Goal: Information Seeking & Learning: Learn about a topic

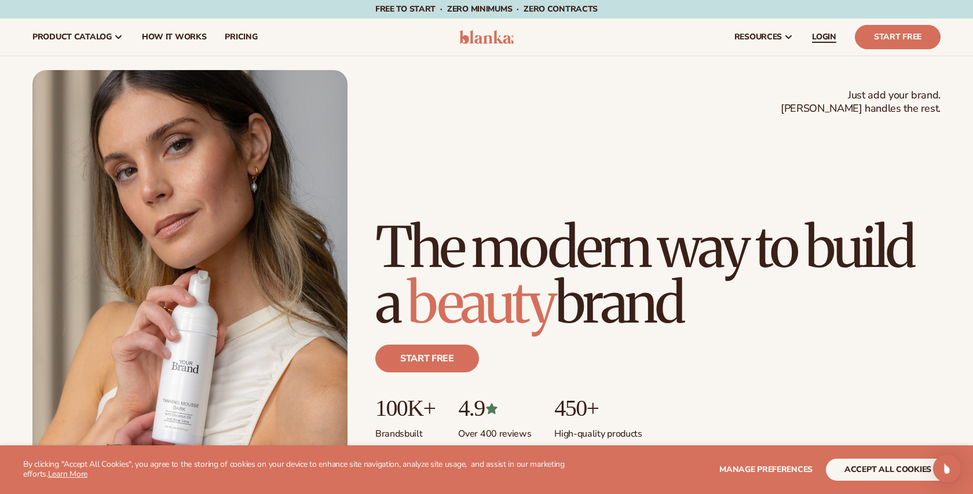
click at [825, 30] on link "LOGIN" at bounding box center [824, 37] width 43 height 37
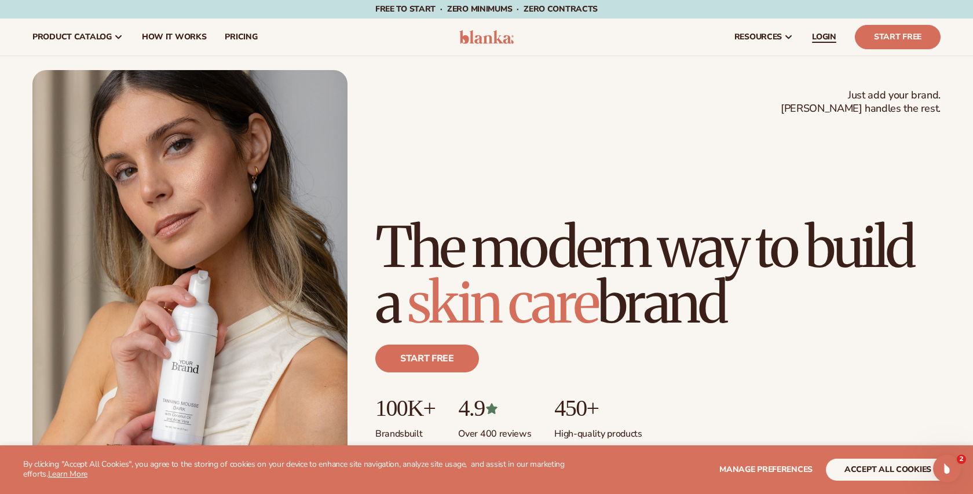
click at [820, 43] on link "LOGIN" at bounding box center [824, 37] width 43 height 37
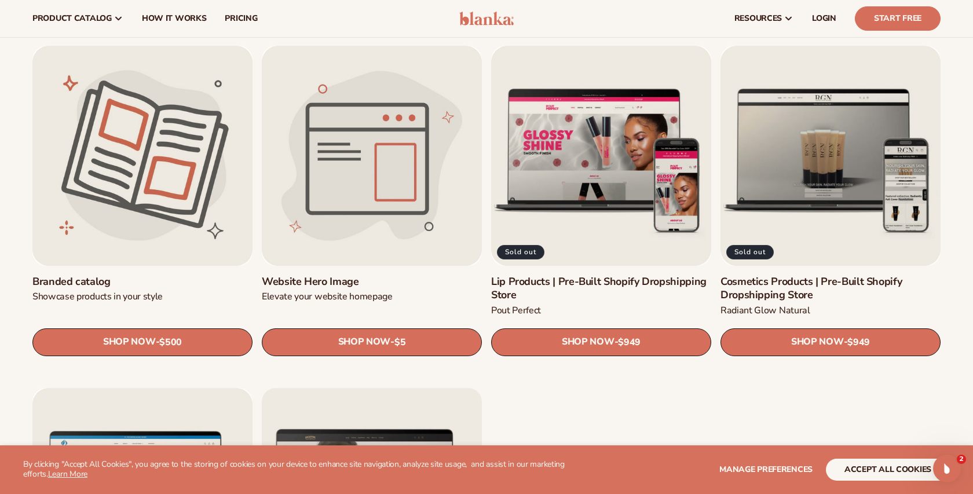
scroll to position [1349, 0]
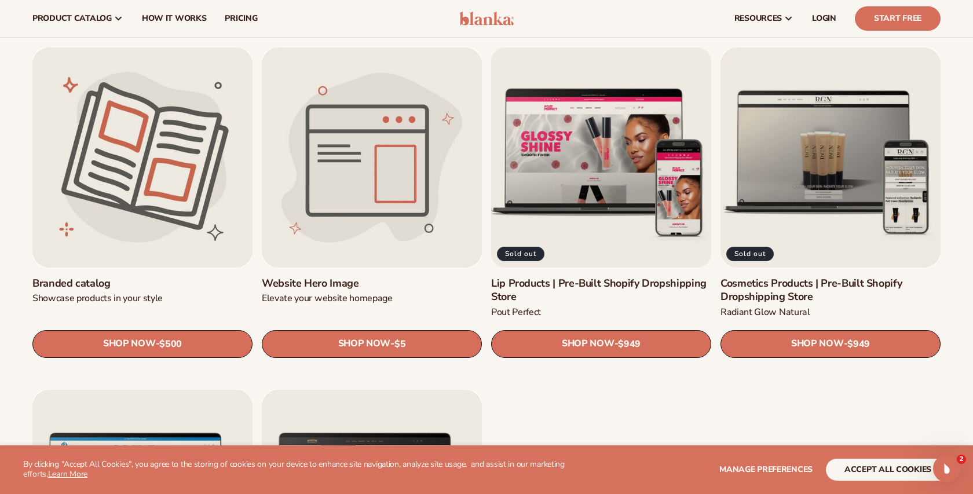
click at [555, 277] on link "Lip Products | Pre-Built Shopify Dropshipping Store" at bounding box center [601, 290] width 220 height 27
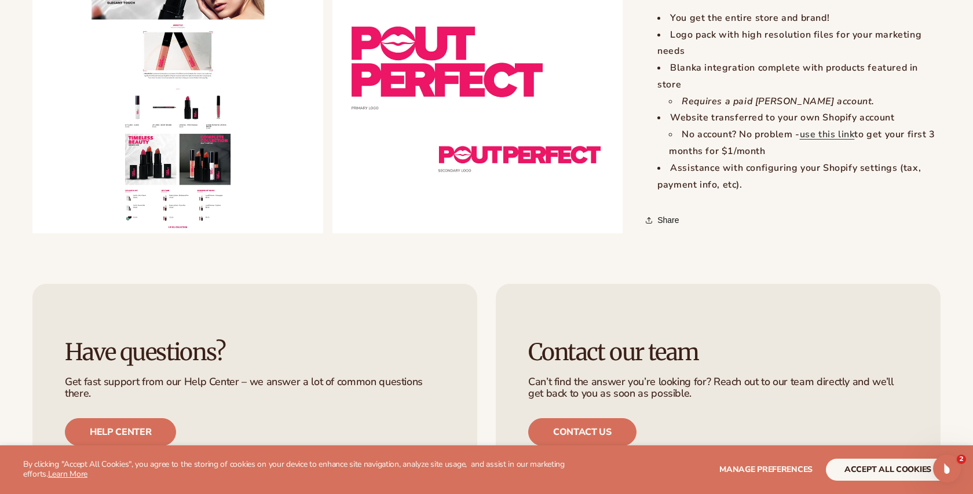
scroll to position [1114, 0]
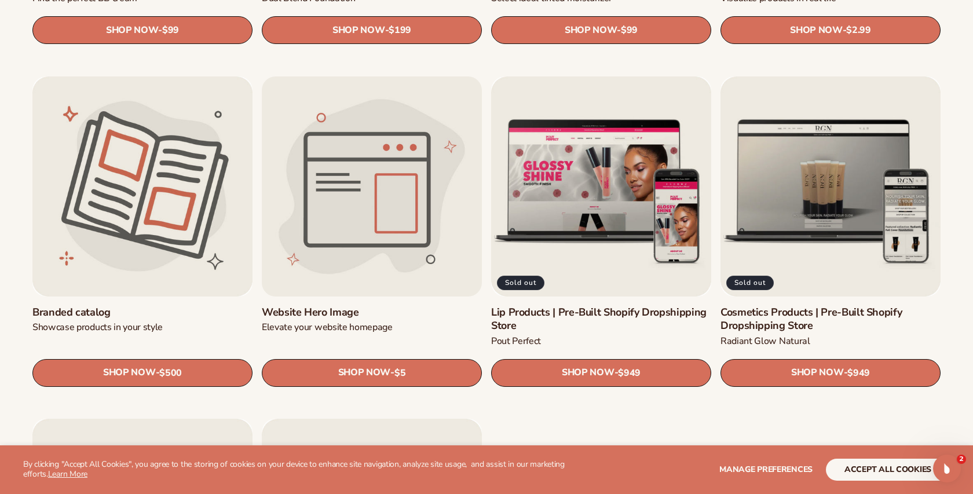
scroll to position [1322, 0]
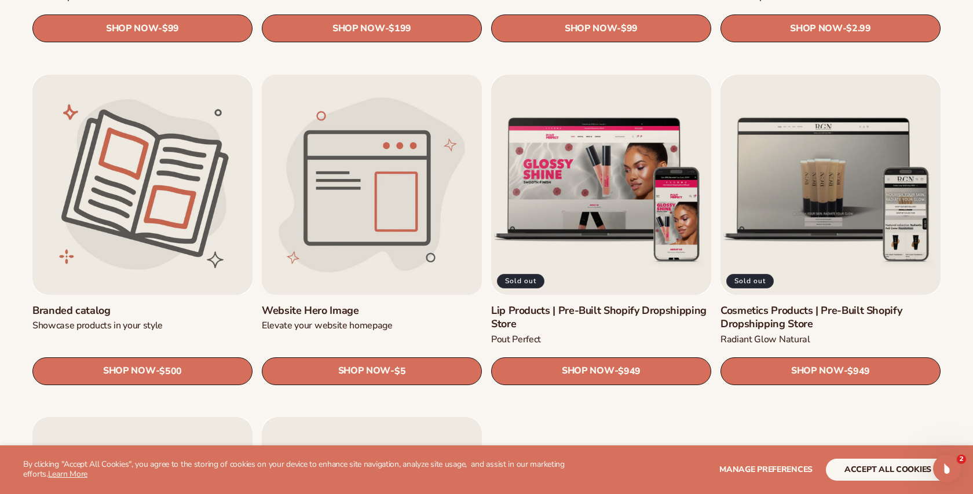
click at [323, 304] on link "Website Hero Image" at bounding box center [372, 310] width 220 height 13
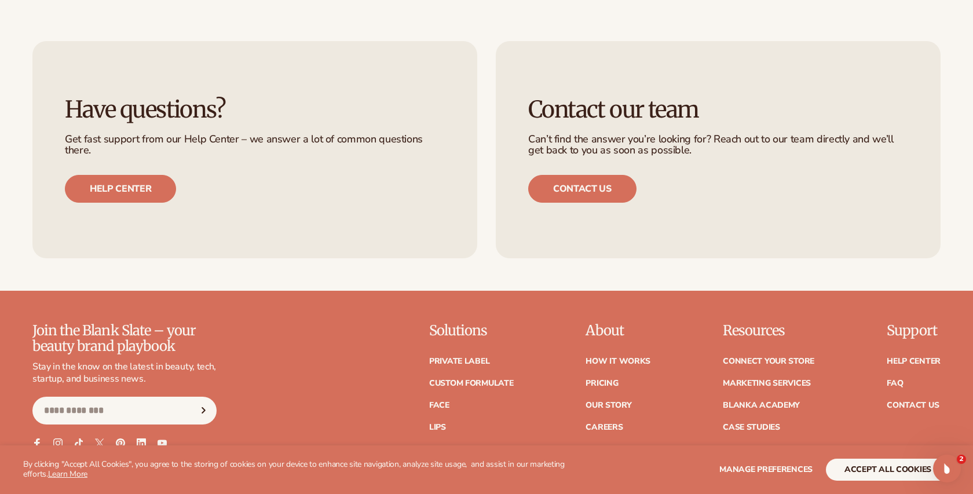
scroll to position [821, 0]
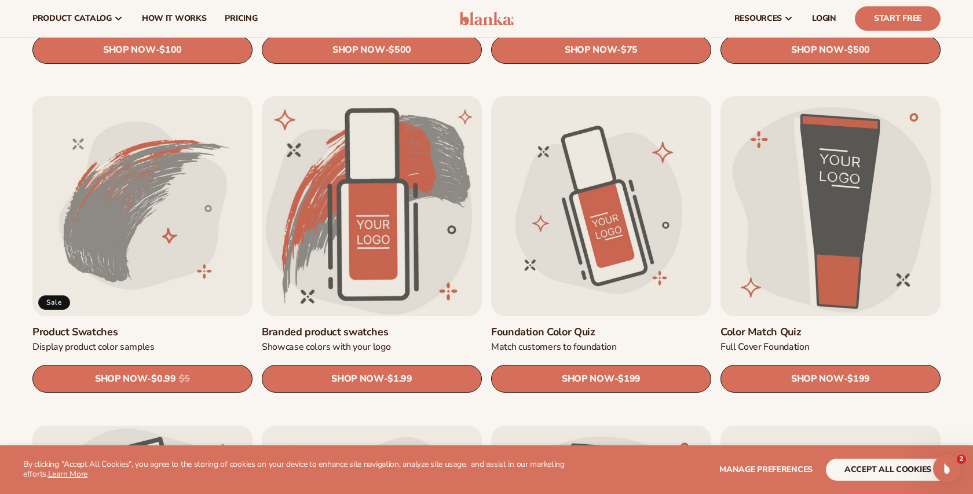
scroll to position [639, 0]
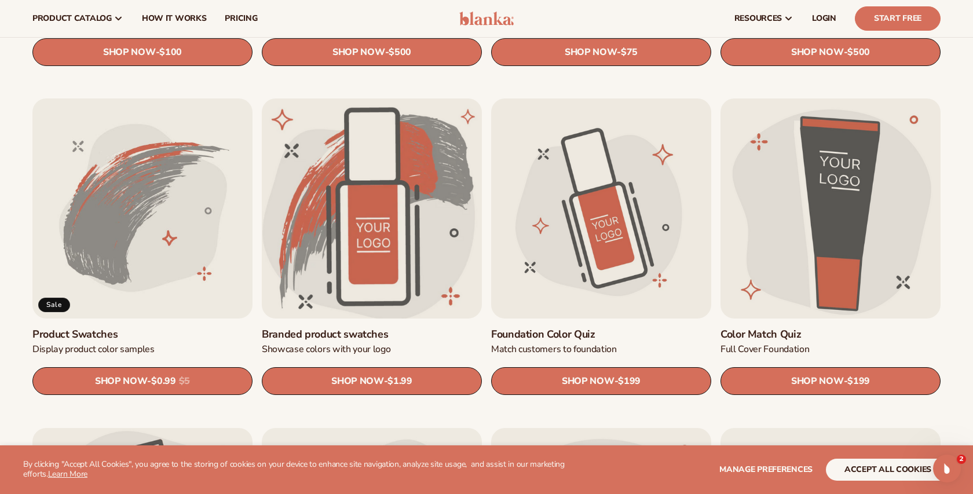
click at [331, 328] on link "Branded product swatches" at bounding box center [372, 334] width 220 height 13
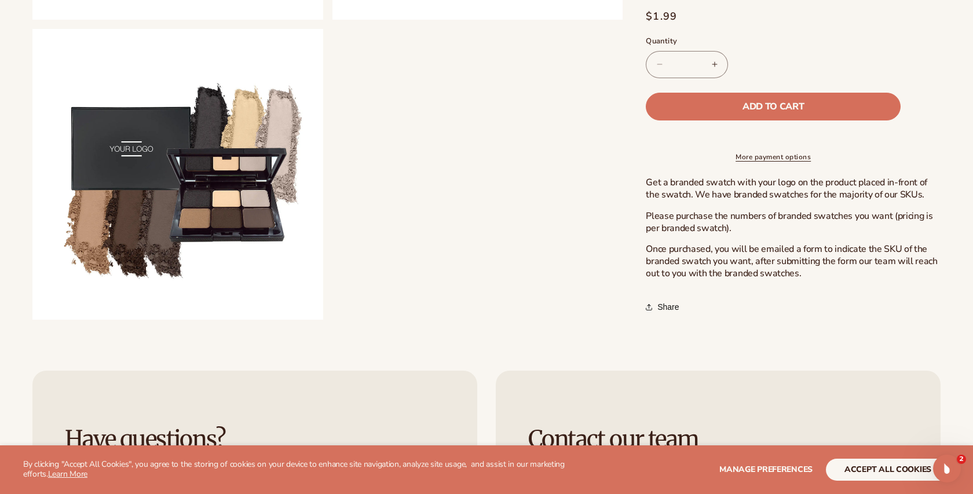
scroll to position [1066, 0]
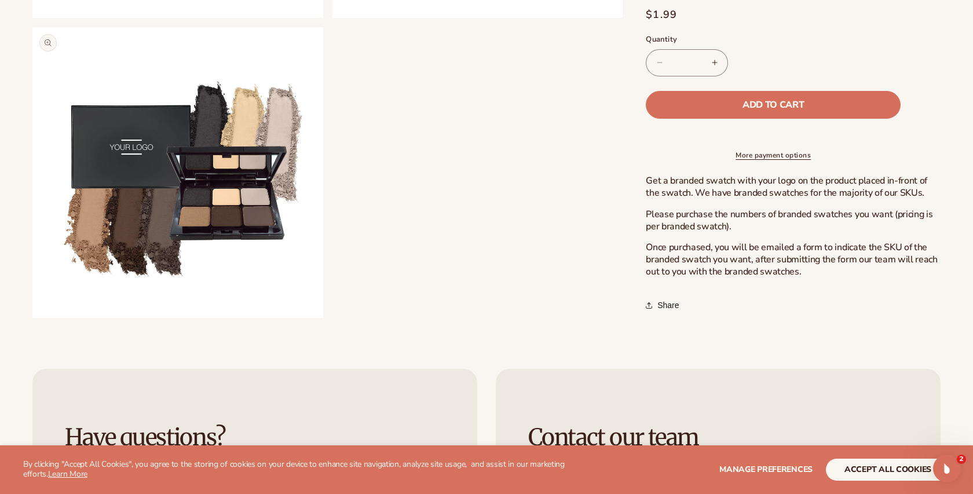
click at [32, 318] on button "Open media 6 in modal" at bounding box center [32, 318] width 0 height 0
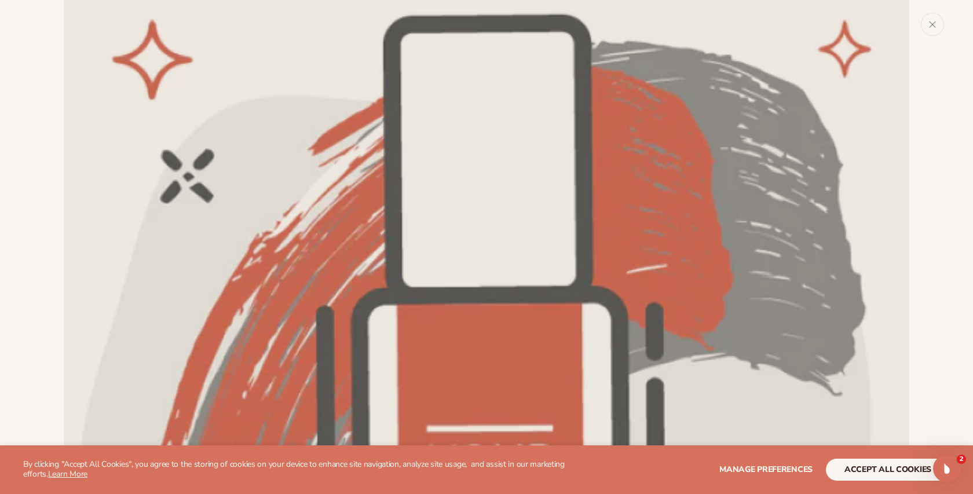
scroll to position [0, 0]
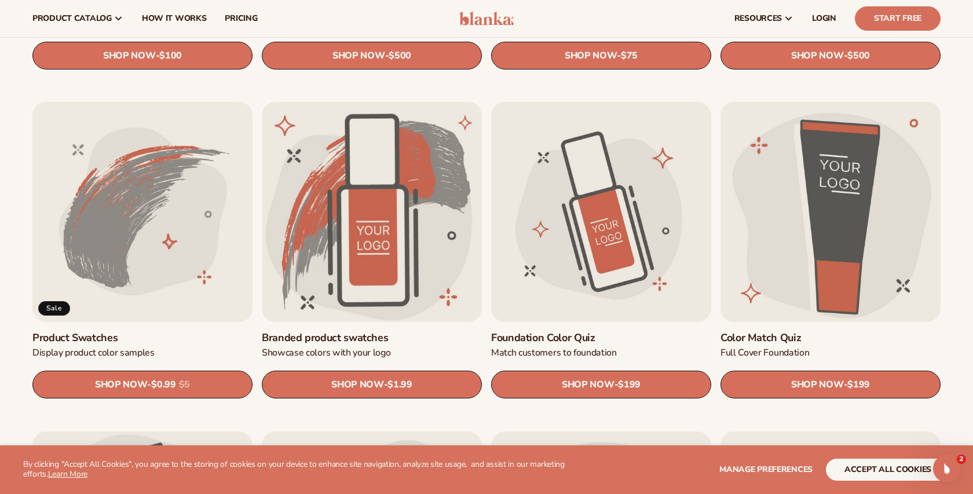
scroll to position [612, 0]
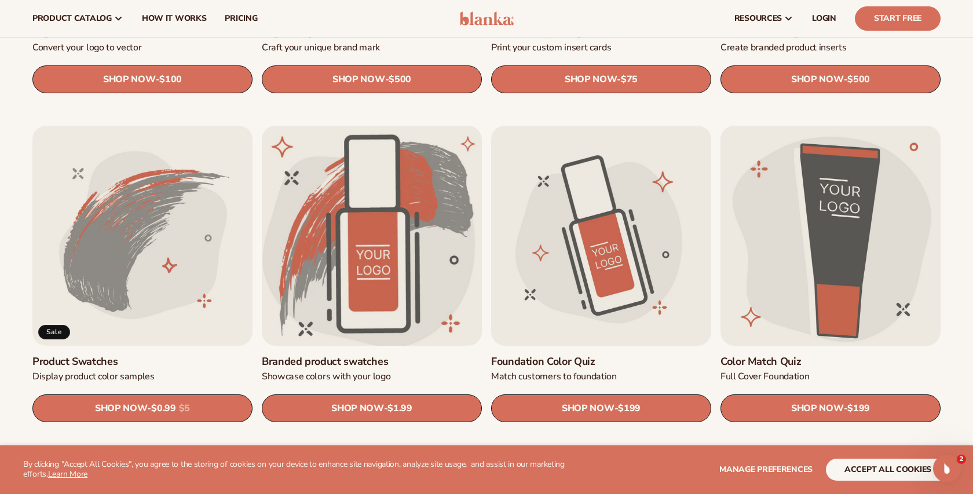
click at [369, 355] on link "Branded product swatches" at bounding box center [372, 361] width 220 height 13
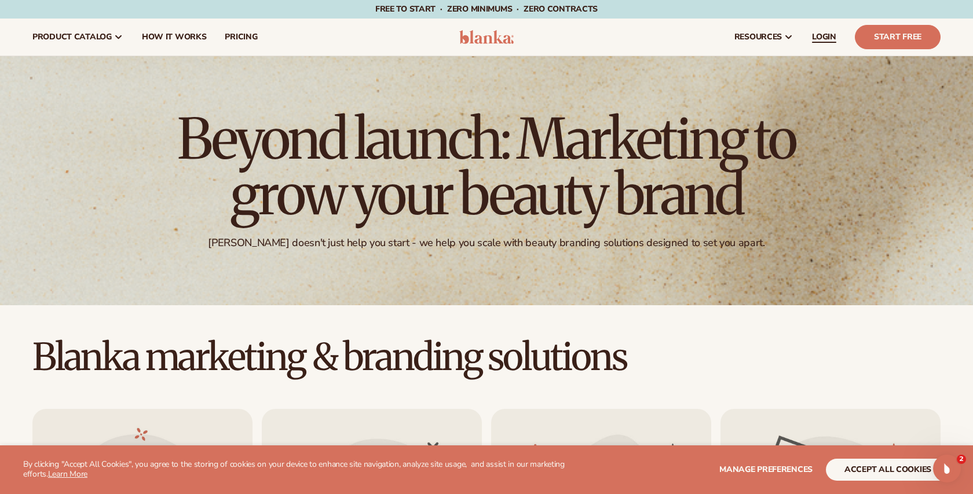
click at [815, 34] on span "LOGIN" at bounding box center [824, 36] width 24 height 9
